Goal: Transaction & Acquisition: Book appointment/travel/reservation

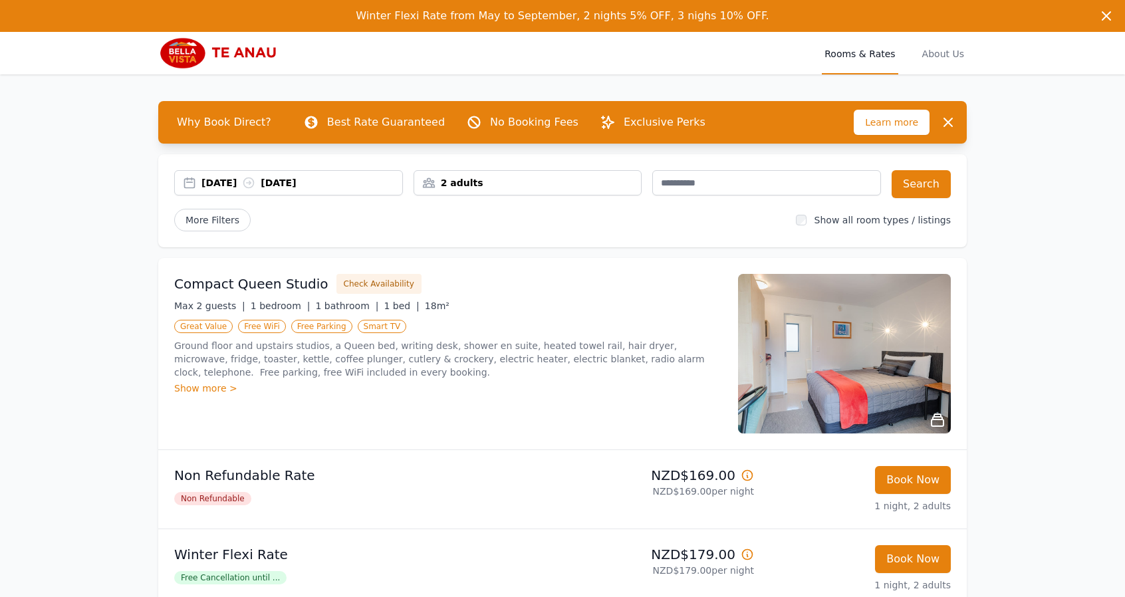
click at [238, 183] on div "[DATE] [DATE]" at bounding box center [301, 182] width 201 height 13
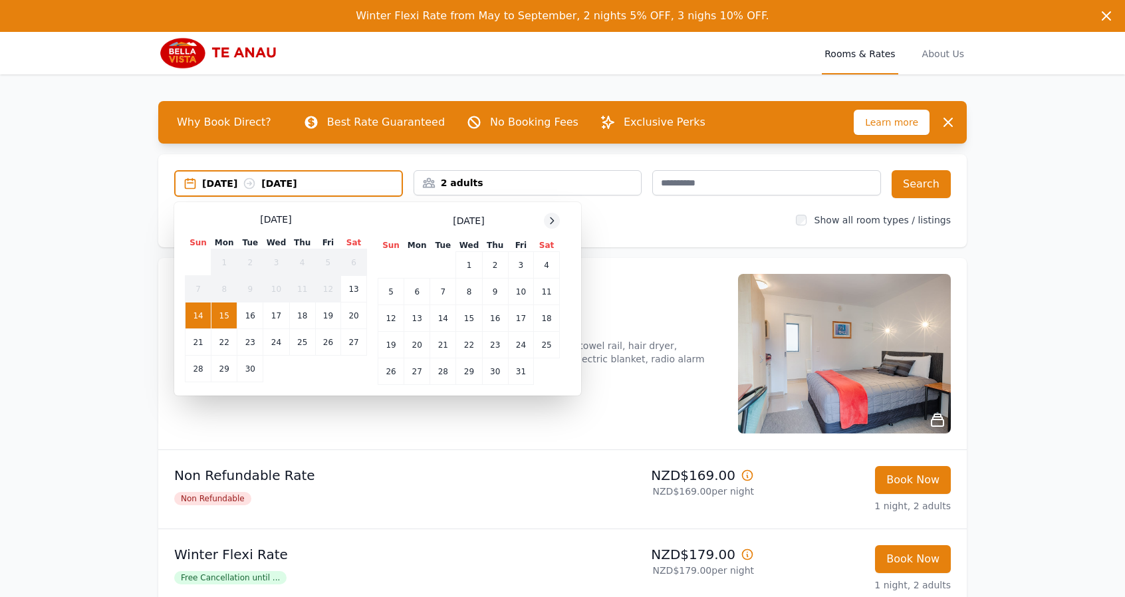
click at [554, 221] on icon at bounding box center [551, 220] width 11 height 11
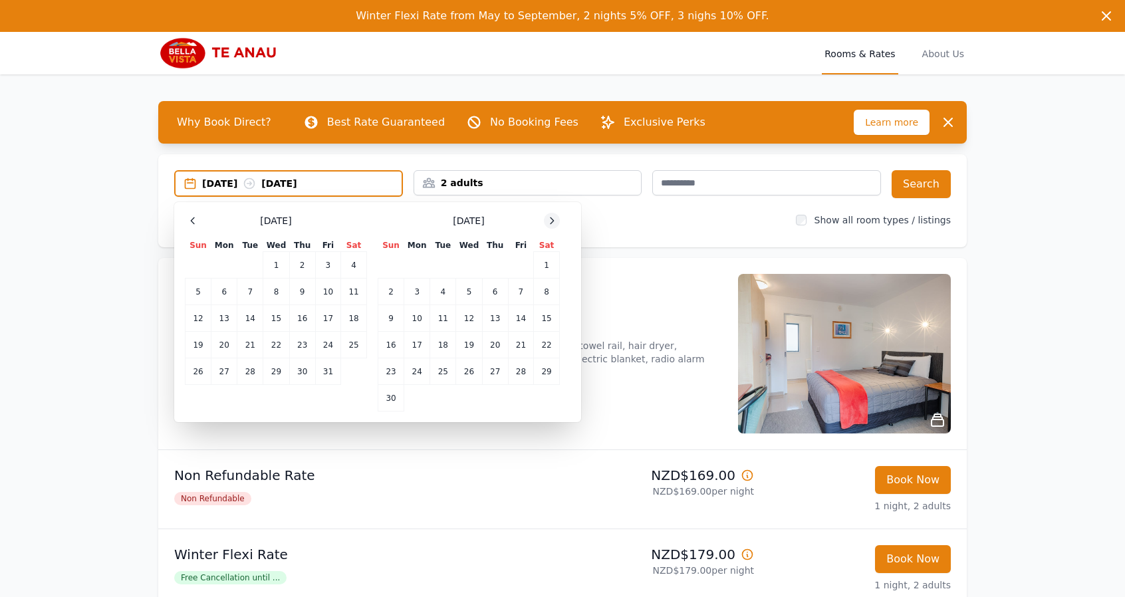
click at [554, 221] on icon at bounding box center [551, 220] width 11 height 11
click at [518, 342] on td "26" at bounding box center [520, 345] width 25 height 27
click at [412, 370] on td "29" at bounding box center [417, 371] width 26 height 27
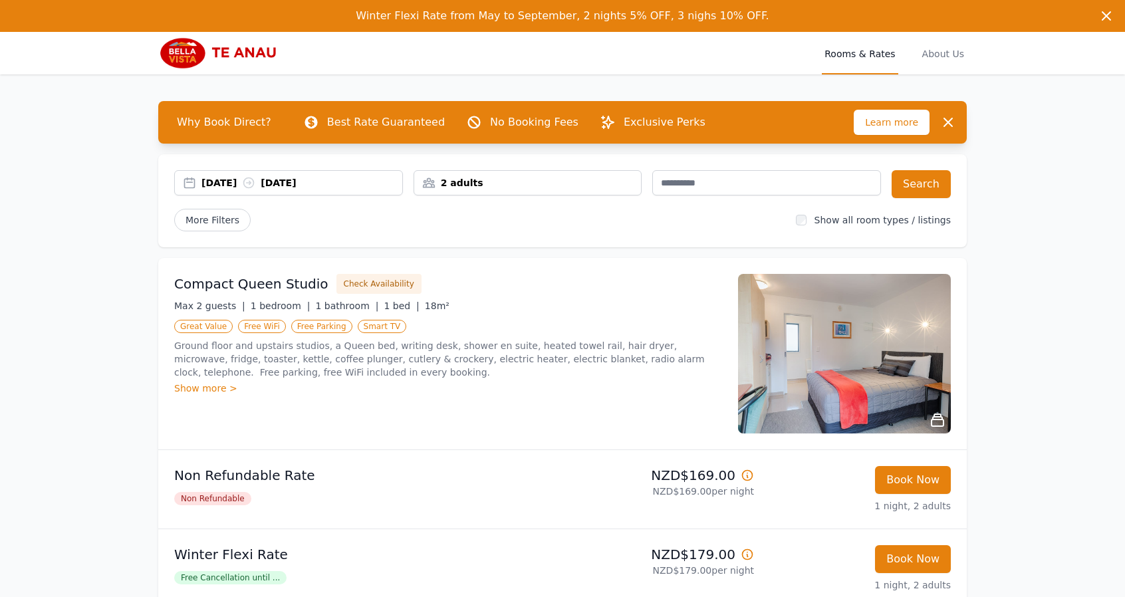
click at [523, 185] on div "2 adults" at bounding box center [527, 182] width 227 height 13
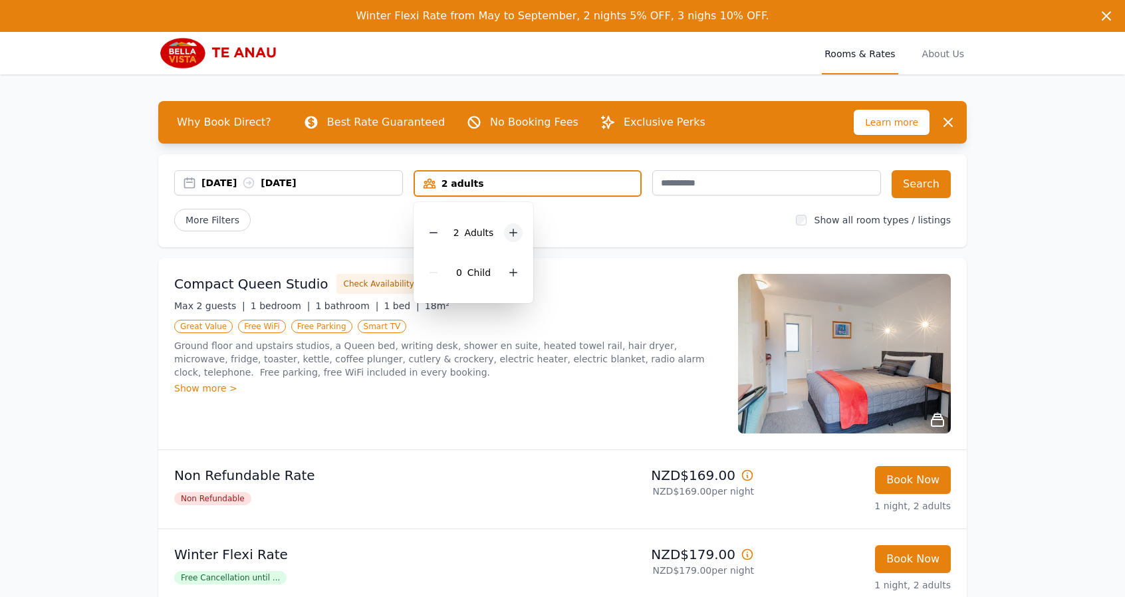
click at [517, 233] on icon at bounding box center [513, 232] width 11 height 11
click at [518, 235] on div at bounding box center [513, 232] width 19 height 19
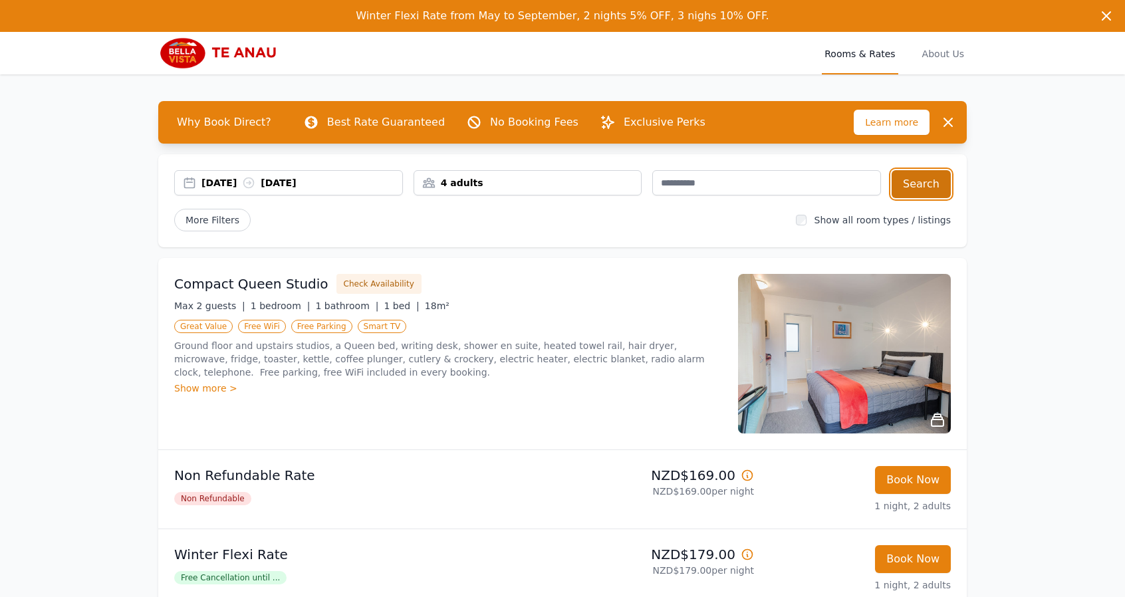
click at [912, 185] on button "Search" at bounding box center [920, 184] width 59 height 28
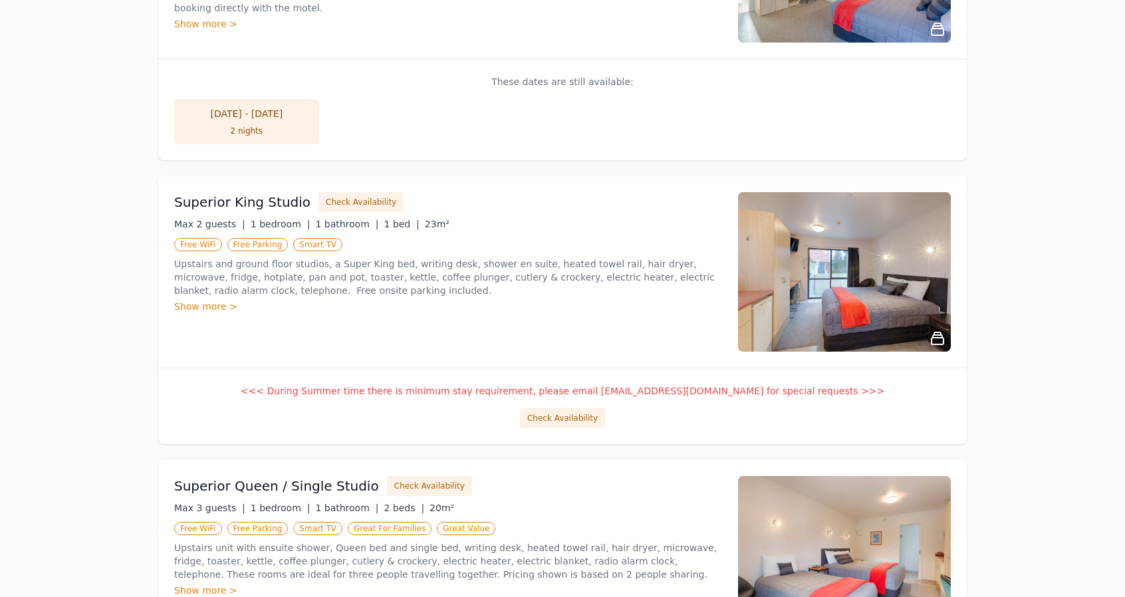
scroll to position [721, 0]
